Goal: Check status: Check status

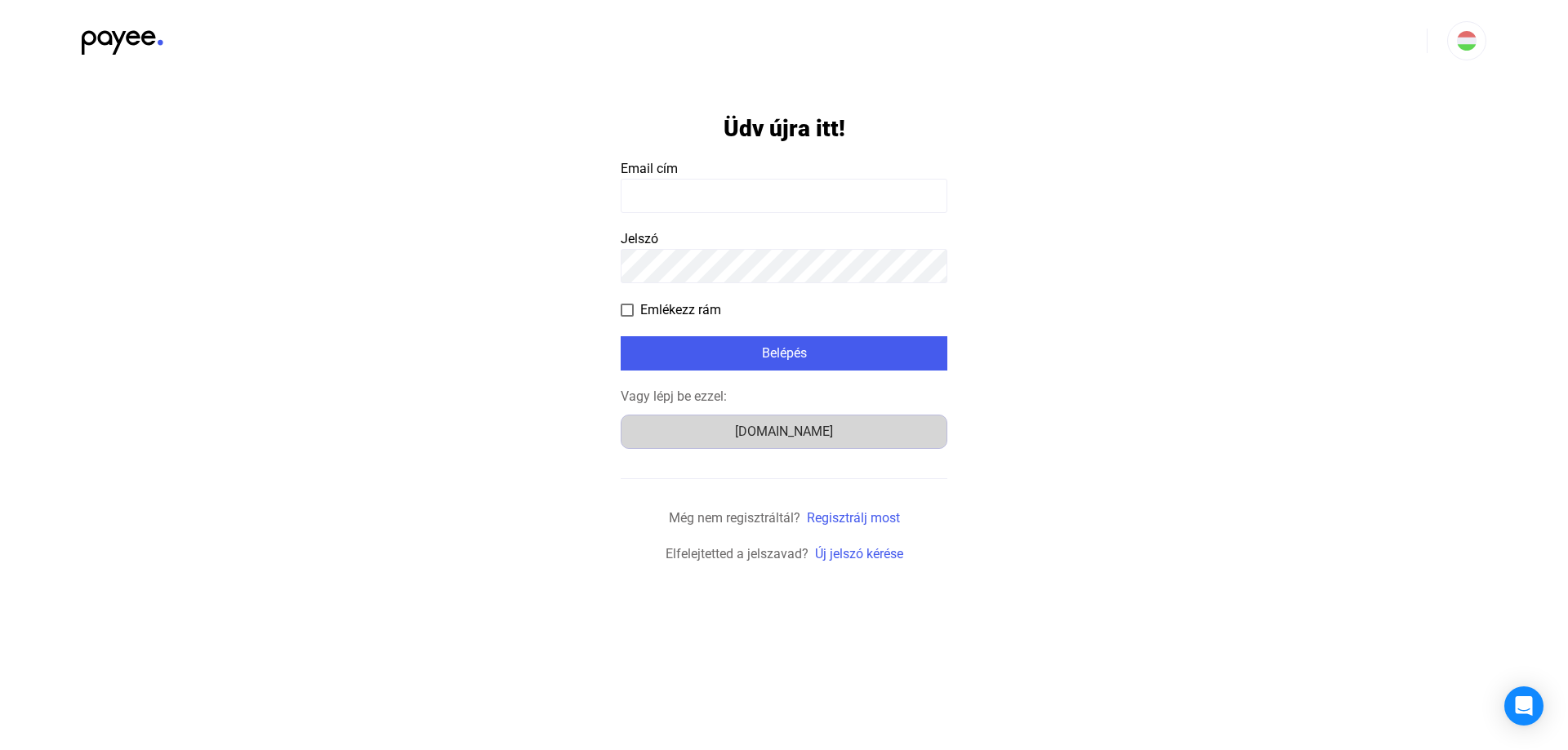
click at [801, 424] on div "[DOMAIN_NAME]" at bounding box center [784, 432] width 315 height 20
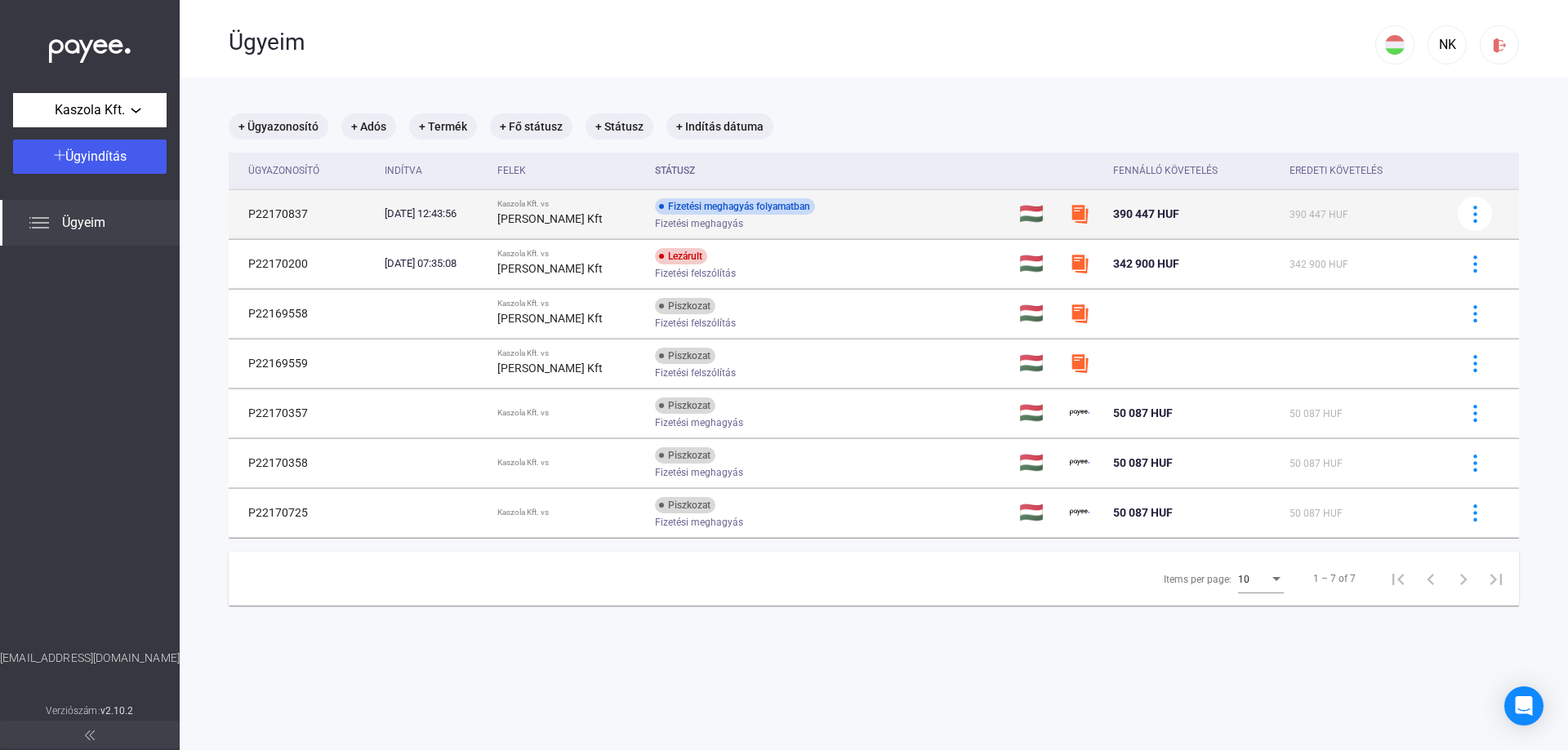
click at [715, 205] on div "Fizetési meghagyás folyamatban" at bounding box center [734, 207] width 160 height 17
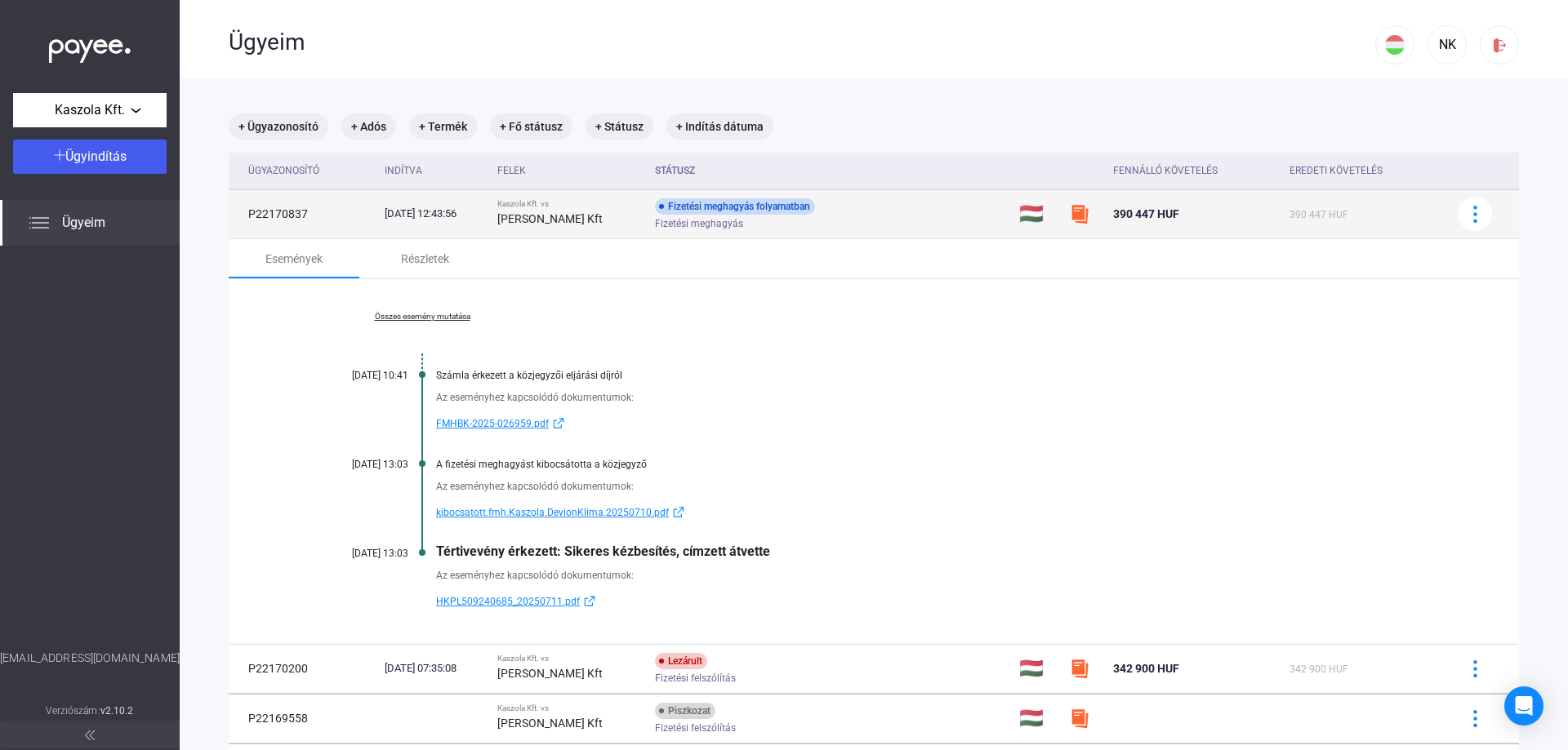
click at [562, 201] on div "Kaszola Kft. vs" at bounding box center [569, 204] width 145 height 10
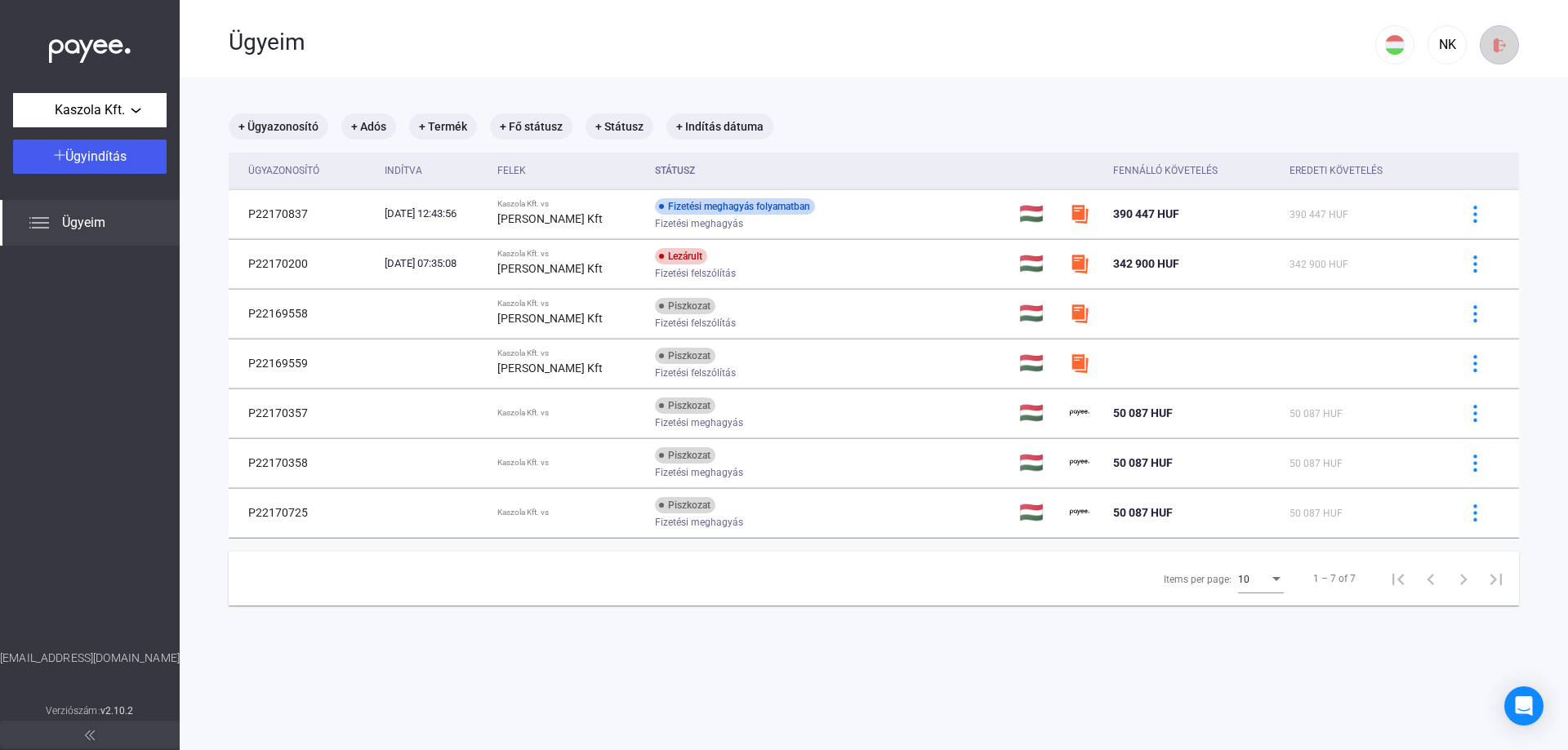
click at [1491, 49] on img at bounding box center [1499, 45] width 17 height 17
